Goal: Task Accomplishment & Management: Complete application form

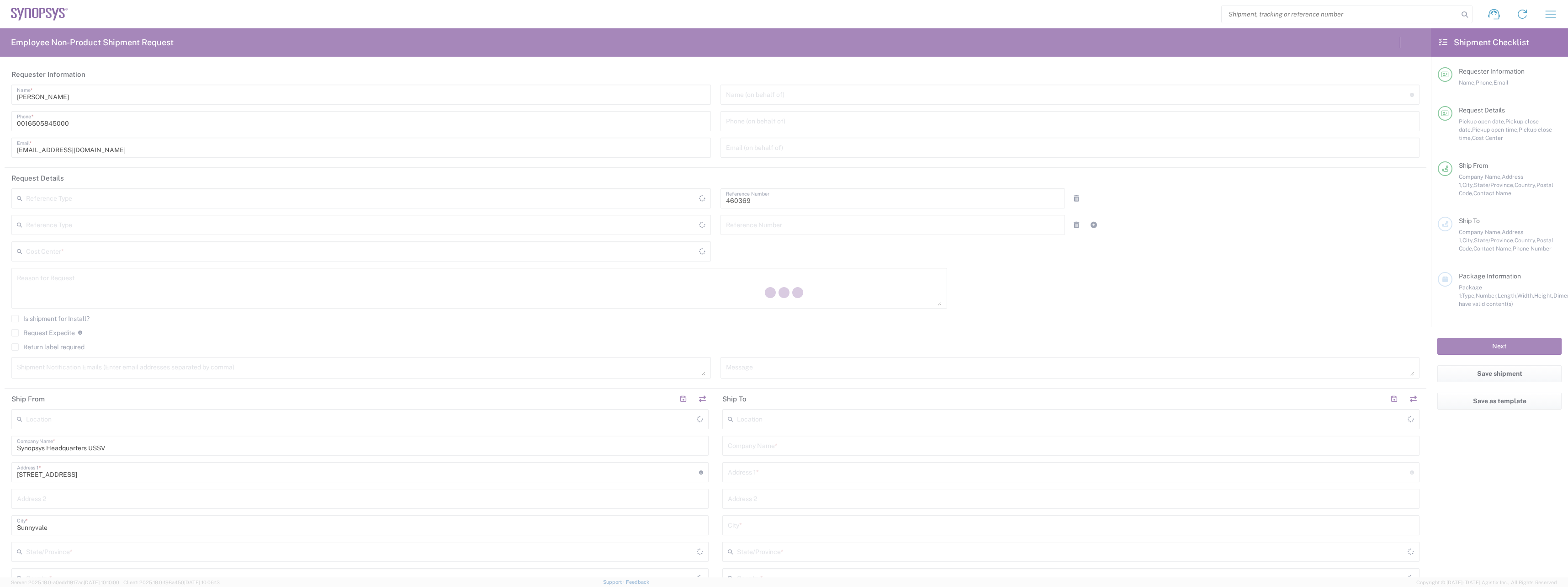
type input "Department"
type input "Delivered at Place"
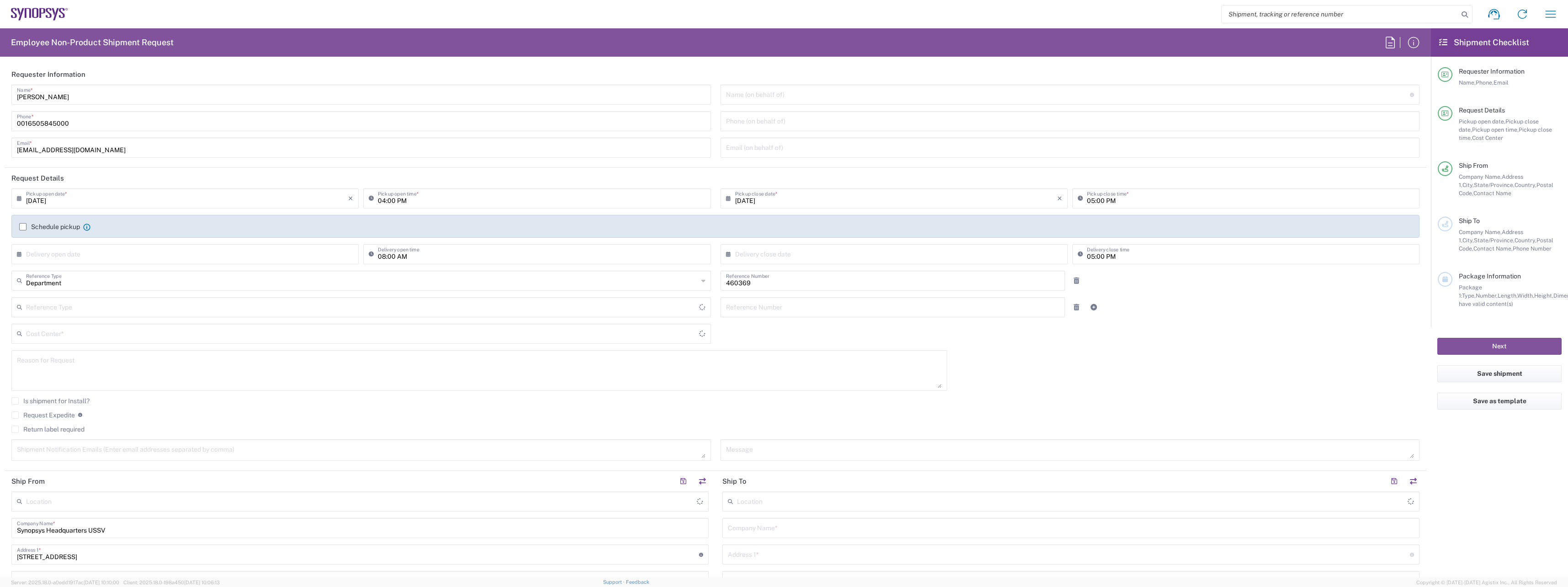
type input "US01, SSG, PS, Admin 460369"
type input "[GEOGRAPHIC_DATA]"
type input "[US_STATE]"
type input "[GEOGRAPHIC_DATA]"
type input "Headquarters USSV"
